Goal: Task Accomplishment & Management: Manage account settings

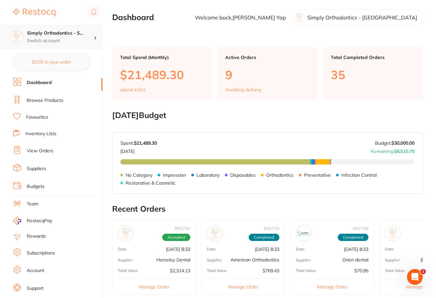
click at [48, 39] on p "Switch account" at bounding box center [60, 41] width 67 height 7
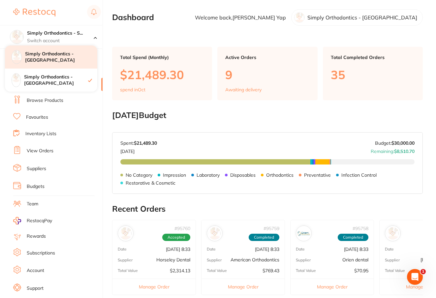
click at [62, 60] on h4 "Simply Orthodontics - [GEOGRAPHIC_DATA]" at bounding box center [61, 57] width 72 height 13
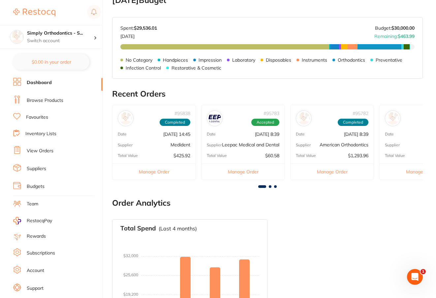
scroll to position [159, 0]
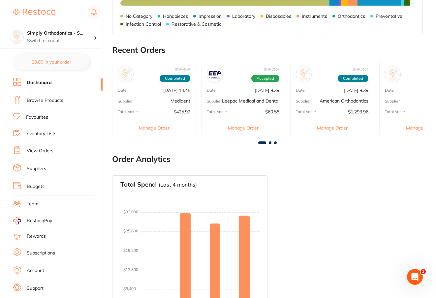
click at [36, 148] on link "View Orders" at bounding box center [40, 151] width 27 height 7
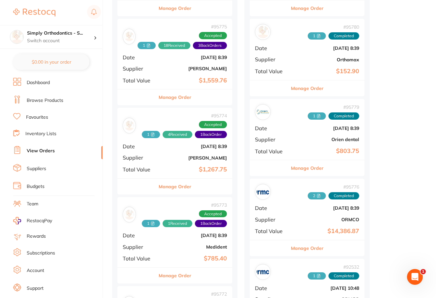
scroll to position [315, 0]
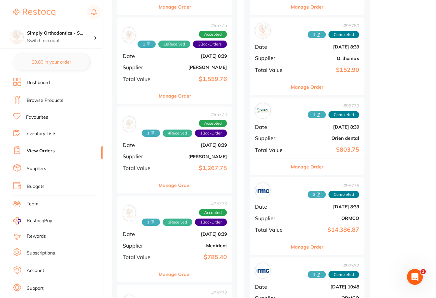
click at [178, 181] on button "Manage Order" at bounding box center [175, 186] width 33 height 16
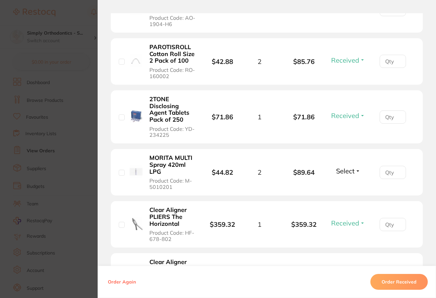
scroll to position [263, 0]
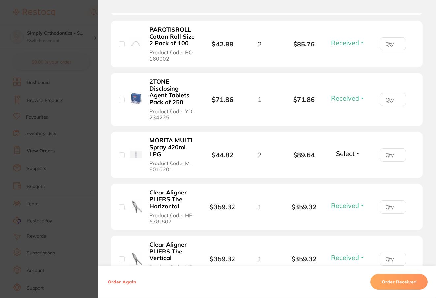
click at [357, 155] on button "Select" at bounding box center [348, 154] width 28 height 8
click at [351, 155] on span "Select" at bounding box center [345, 154] width 18 height 8
click at [347, 170] on span "Received" at bounding box center [348, 167] width 17 height 5
click at [277, 172] on li "MORITA MULTI Spray 420ml LPG Product Code: M-5010201 $44.82 2 $89.64 Received R…" at bounding box center [267, 155] width 312 height 47
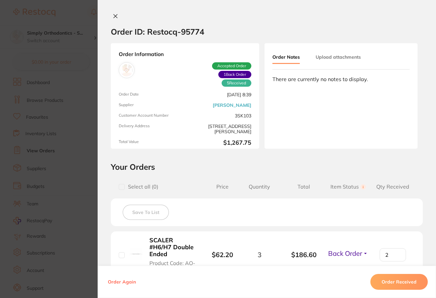
scroll to position [0, 0]
click at [344, 57] on button "Upload attachments" at bounding box center [338, 57] width 45 height 12
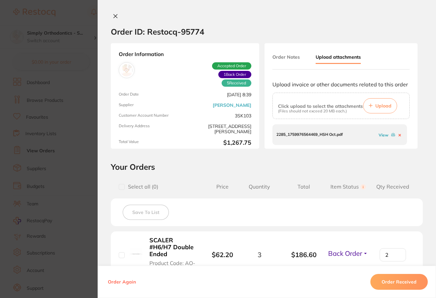
click at [376, 108] on span "Upload" at bounding box center [384, 106] width 16 height 6
click at [113, 17] on icon at bounding box center [115, 16] width 5 height 5
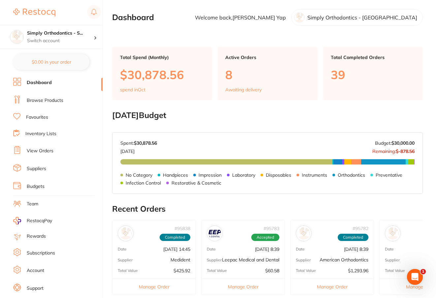
click at [42, 151] on link "View Orders" at bounding box center [40, 151] width 27 height 7
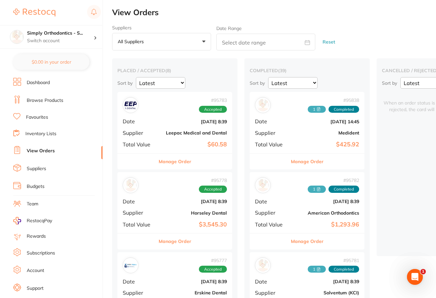
click at [180, 160] on button "Manage Order" at bounding box center [175, 162] width 33 height 16
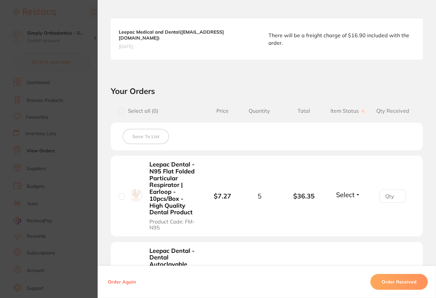
scroll to position [187, 0]
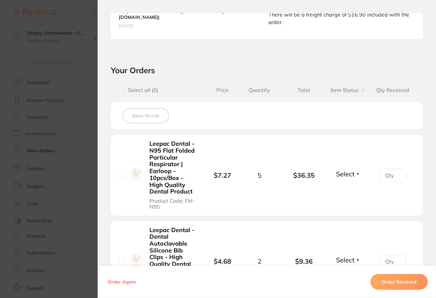
click at [346, 170] on span "Select" at bounding box center [345, 174] width 18 height 8
click at [351, 186] on span "Received" at bounding box center [348, 188] width 17 height 5
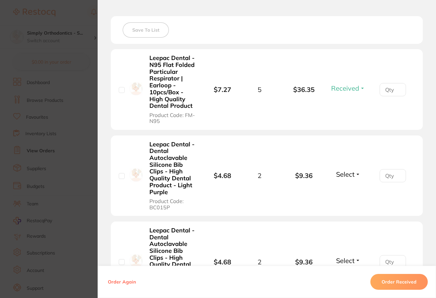
scroll to position [272, 0]
click at [350, 171] on span "Select" at bounding box center [345, 175] width 18 height 8
click at [352, 187] on span "Received" at bounding box center [348, 189] width 17 height 5
click at [348, 257] on span "Select" at bounding box center [345, 261] width 18 height 8
click at [350, 273] on span "Received" at bounding box center [348, 275] width 17 height 5
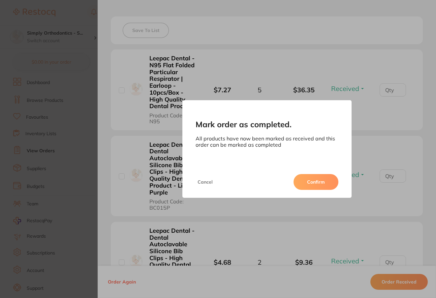
click at [209, 181] on button "Cancel" at bounding box center [205, 182] width 19 height 16
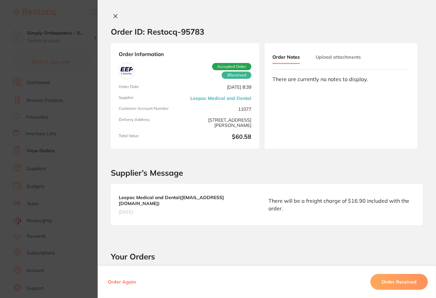
scroll to position [0, 0]
click at [326, 58] on button "Upload attachments" at bounding box center [338, 57] width 45 height 12
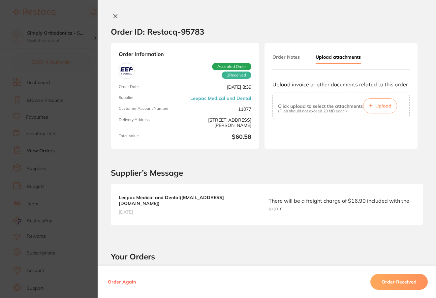
click at [381, 107] on span "Upload" at bounding box center [384, 106] width 16 height 6
click at [382, 106] on span "Upload" at bounding box center [384, 106] width 16 height 6
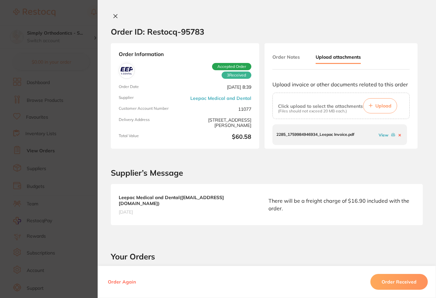
scroll to position [68, 0]
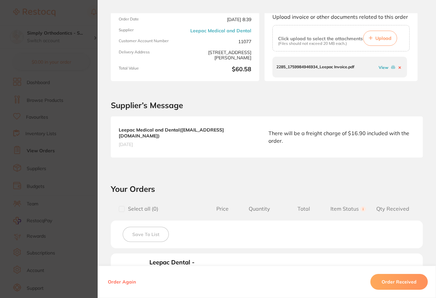
click at [400, 283] on button "Order Received" at bounding box center [399, 282] width 57 height 16
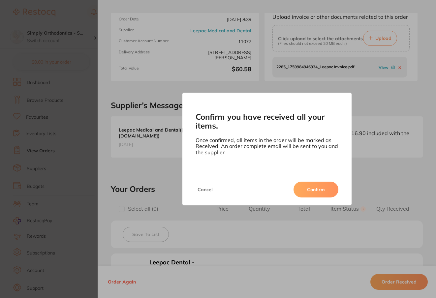
click at [313, 195] on button "Confirm" at bounding box center [316, 190] width 45 height 16
